Goal: Transaction & Acquisition: Purchase product/service

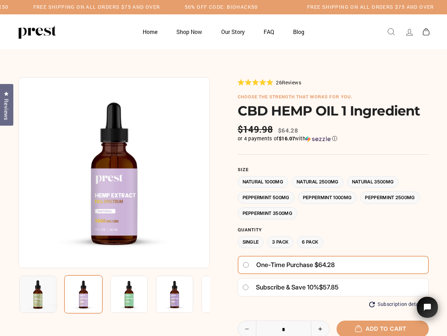
click at [223, 168] on div at bounding box center [224, 255] width 410 height 356
click at [160, 7] on h5 "Free Shipping on all orders $75 and over" at bounding box center [96, 7] width 127 height 6
click at [114, 173] on img at bounding box center [114, 172] width 191 height 191
click at [114, 295] on img at bounding box center [128, 294] width 37 height 37
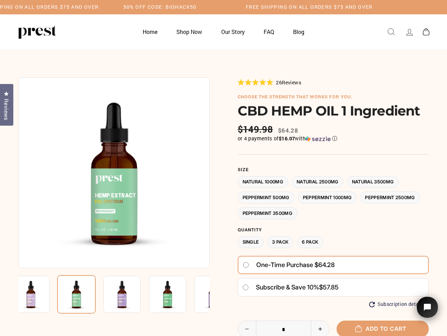
click at [38, 295] on img at bounding box center [30, 294] width 37 height 37
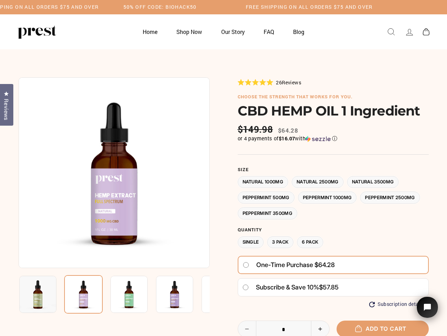
click at [110, 295] on img at bounding box center [128, 294] width 37 height 37
click at [83, 295] on img at bounding box center [83, 295] width 39 height 39
click at [129, 295] on img at bounding box center [128, 294] width 37 height 37
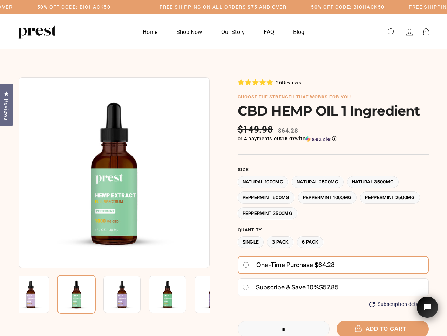
click at [96, 295] on img at bounding box center [76, 295] width 39 height 39
